Goal: Information Seeking & Learning: Learn about a topic

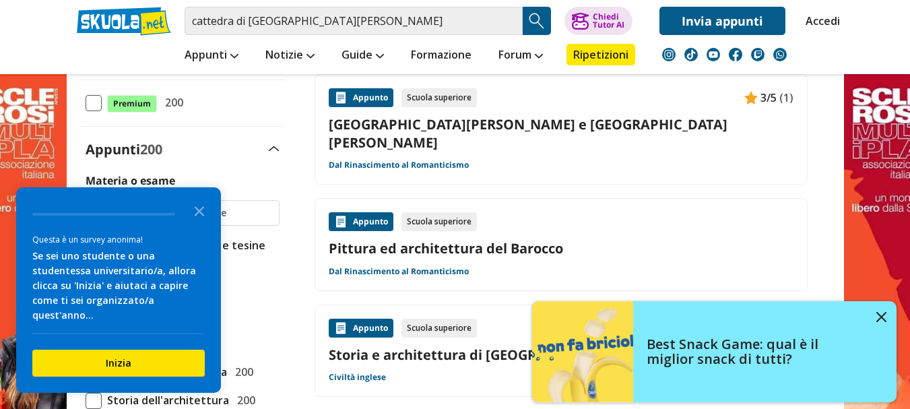
scroll to position [337, 0]
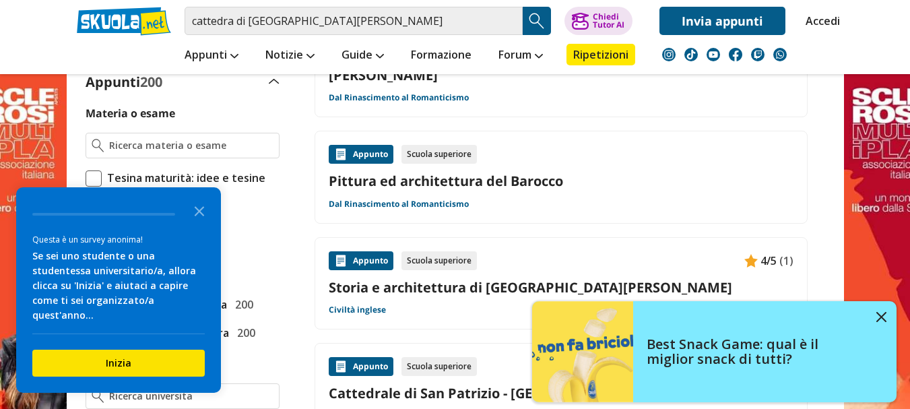
click at [199, 224] on icon "Close the survey" at bounding box center [199, 210] width 27 height 27
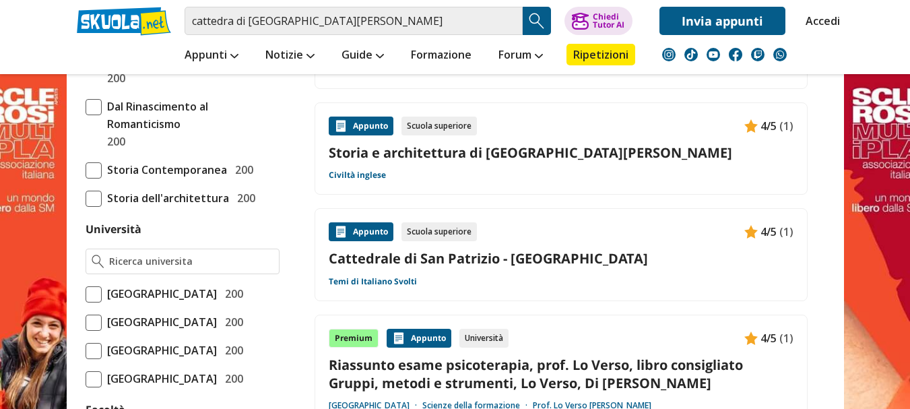
scroll to position [404, 0]
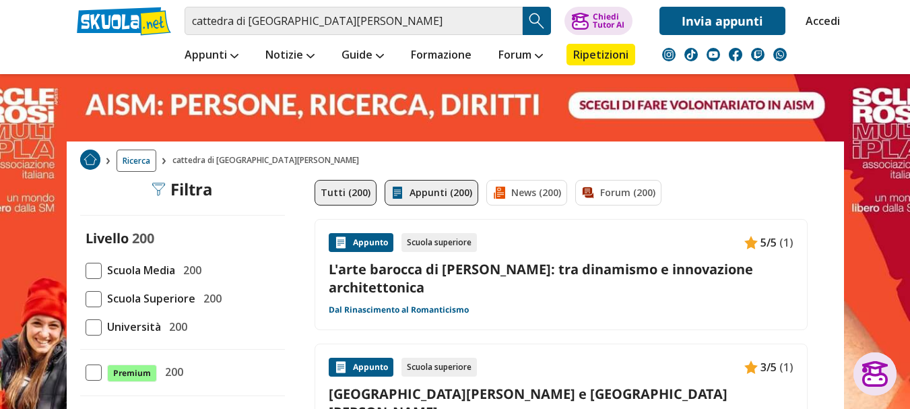
scroll to position [67, 0]
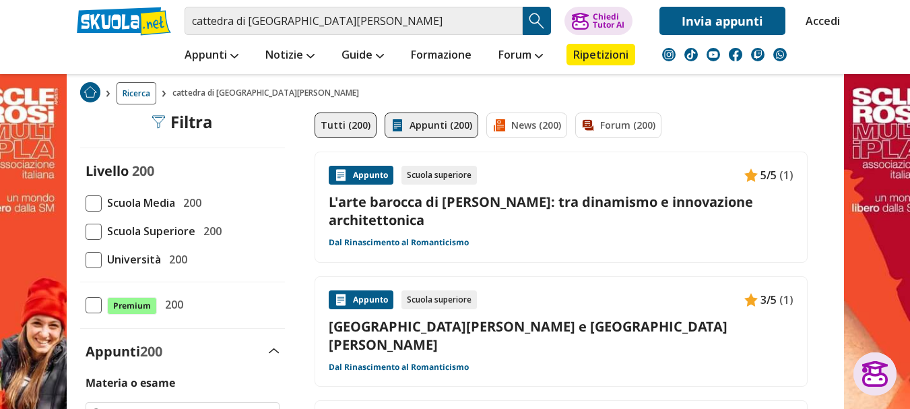
click at [449, 119] on link "Appunti (200)" at bounding box center [432, 125] width 94 height 26
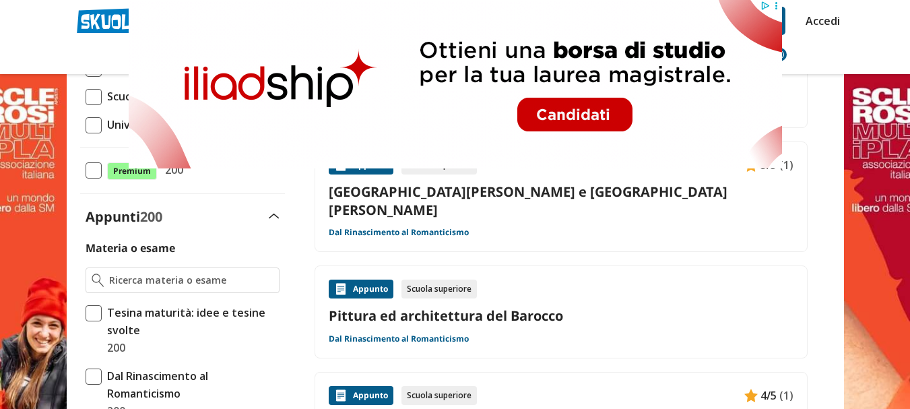
click at [508, 204] on div "Appunto Scuola superiore 3/5 (1) Basilica di San Petronio e Cattedrale di San P…" at bounding box center [560, 196] width 493 height 111
